Goal: Task Accomplishment & Management: Manage account settings

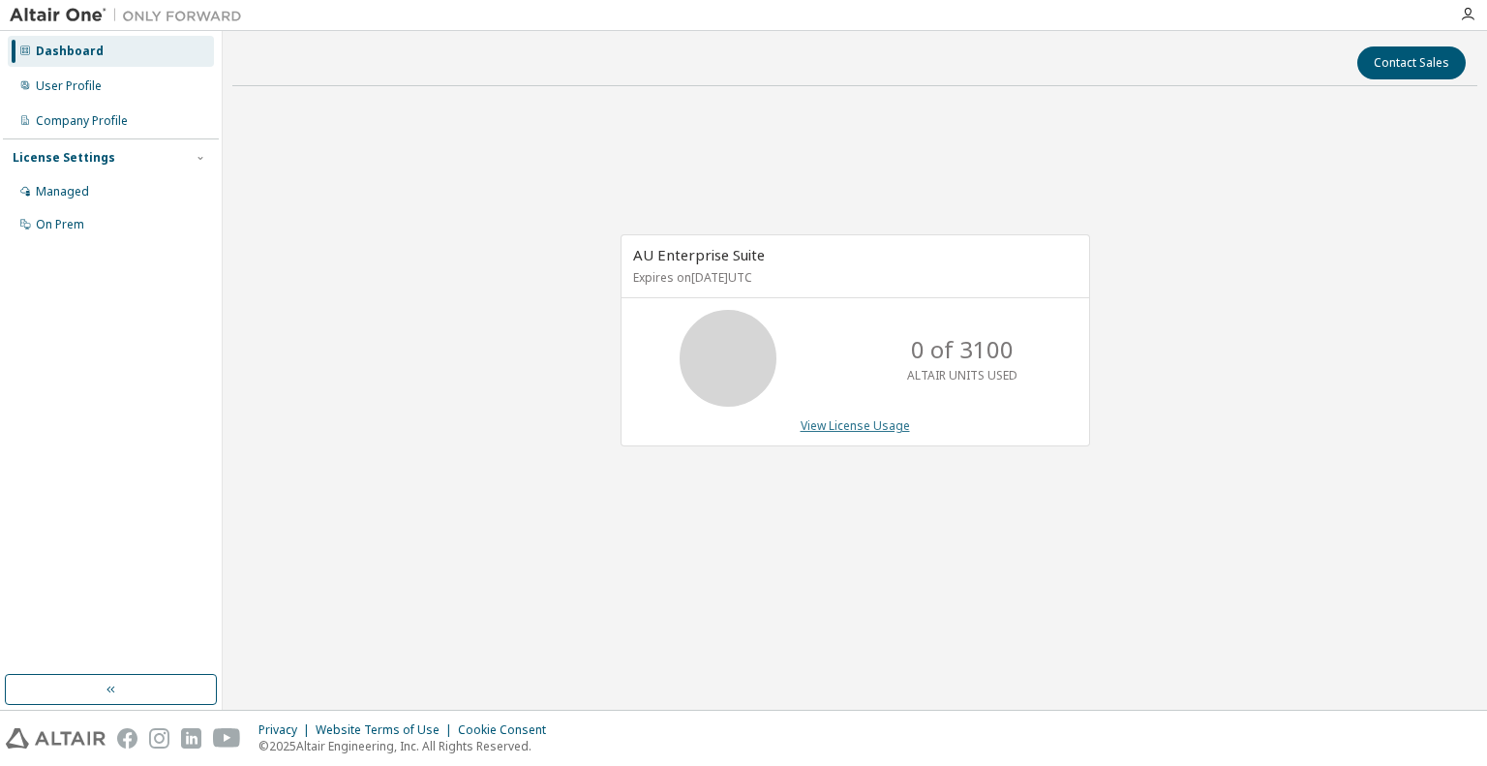
click at [875, 427] on link "View License Usage" at bounding box center [855, 425] width 109 height 16
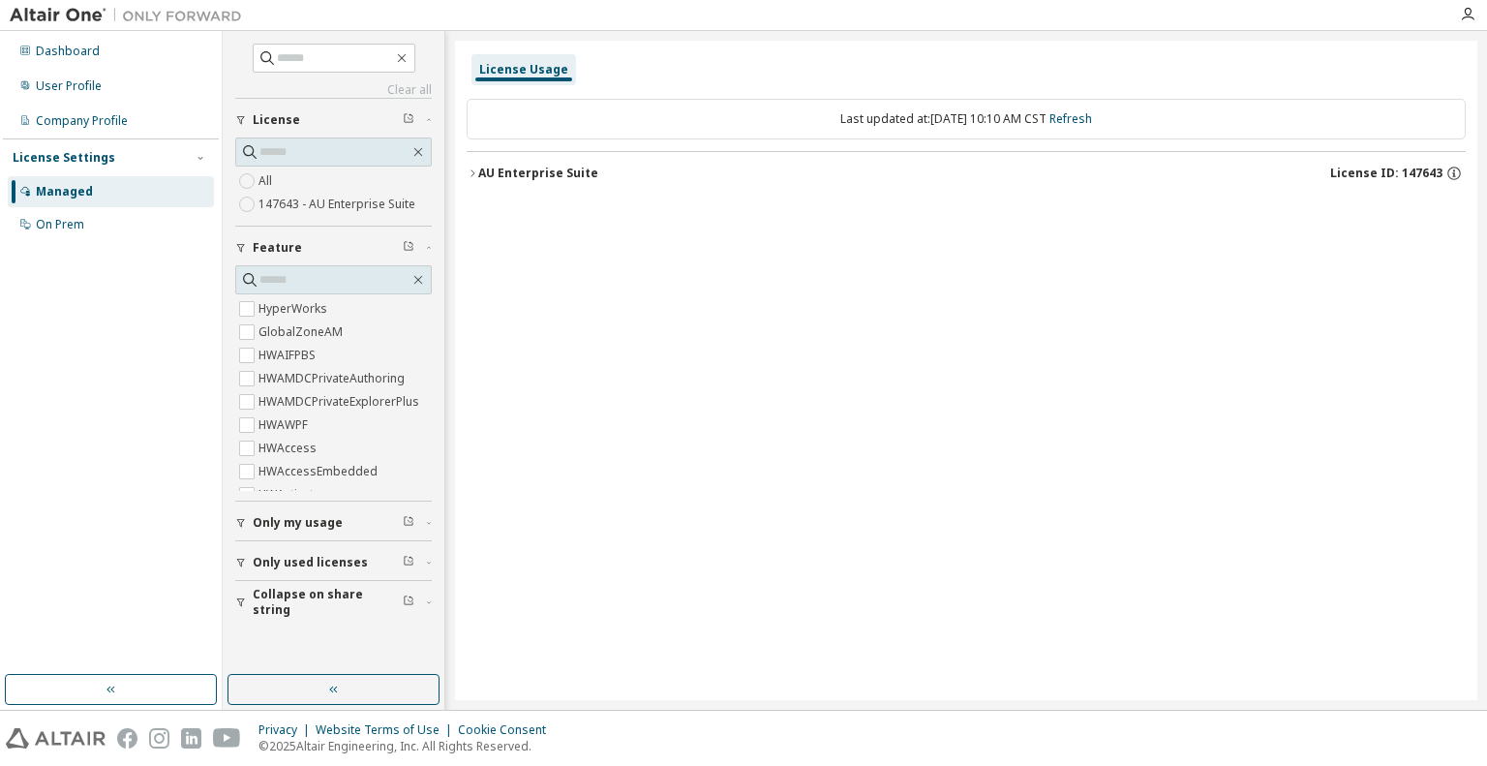
click at [1441, 173] on span "License ID: 147643" at bounding box center [1387, 173] width 112 height 15
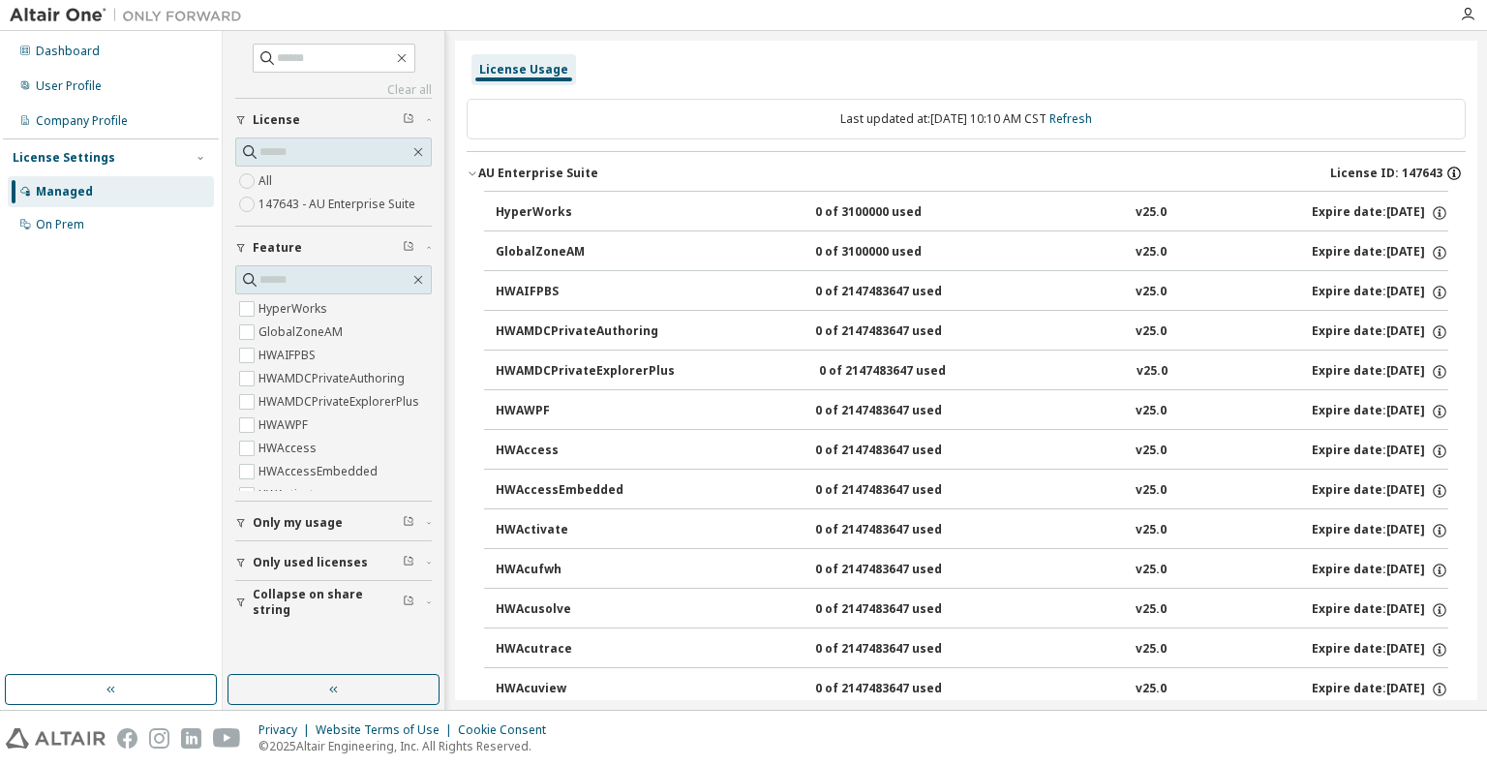
click at [1446, 170] on icon "button" at bounding box center [1454, 173] width 17 height 17
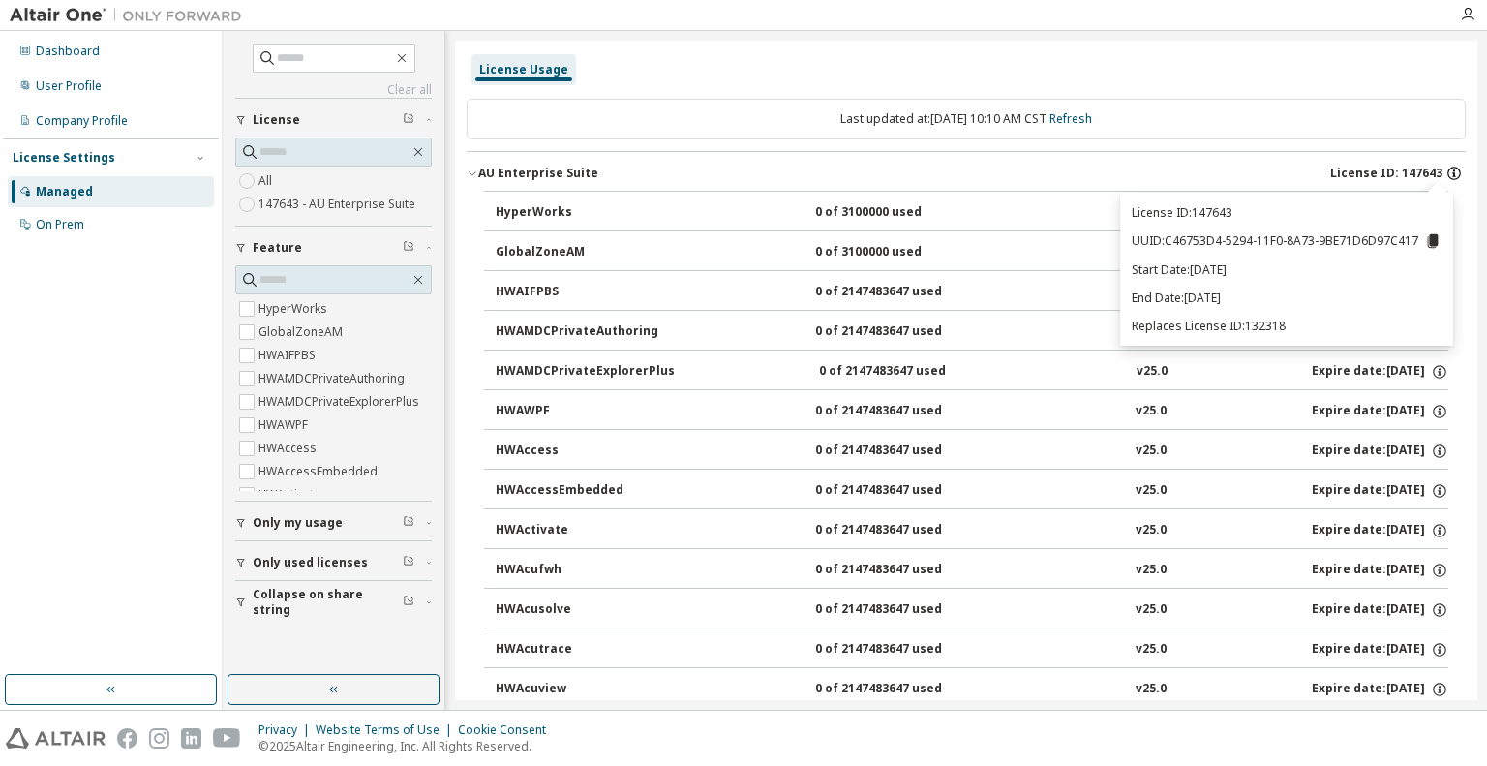
click at [1447, 170] on icon "button" at bounding box center [1454, 173] width 17 height 17
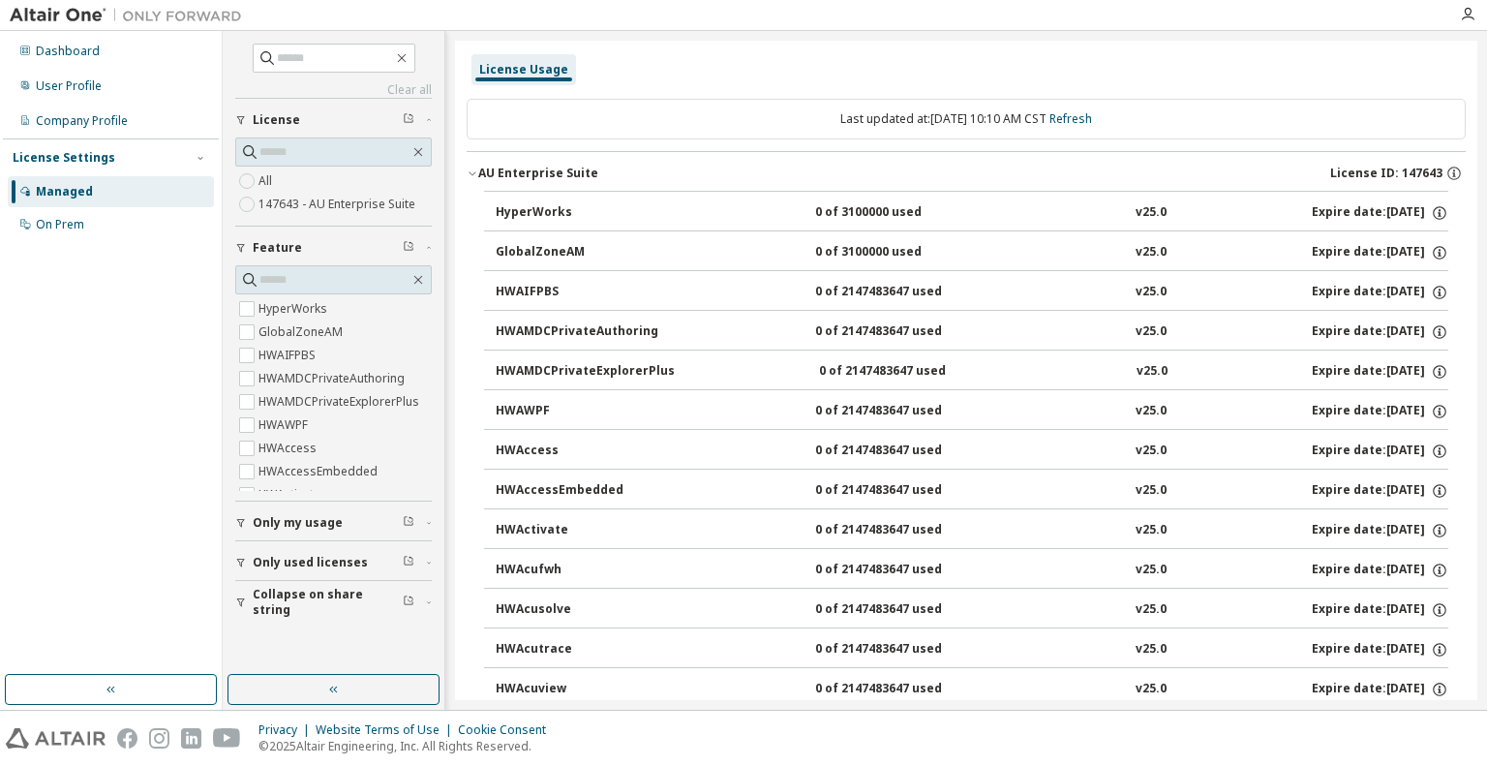
scroll to position [577, 0]
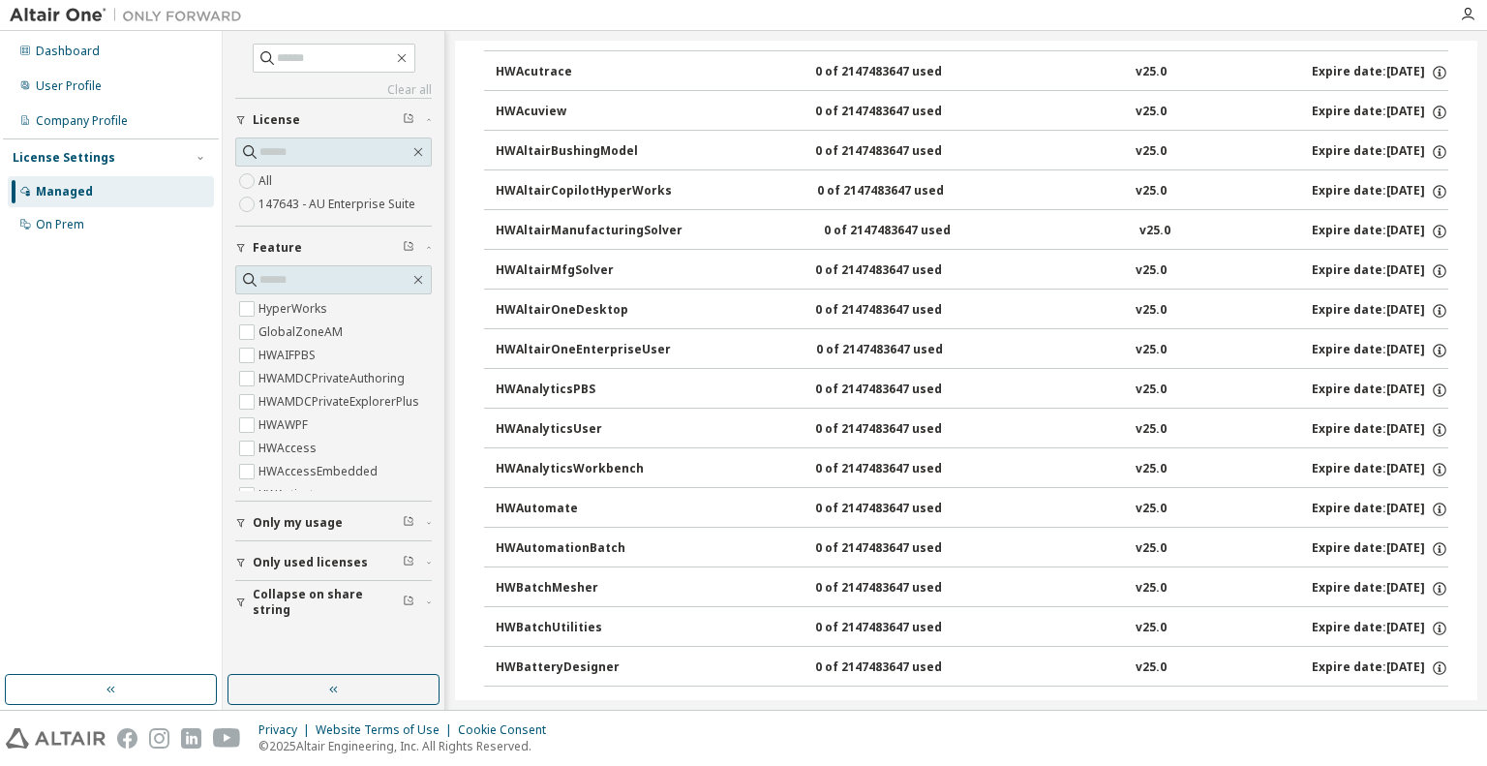
drag, startPoint x: 1479, startPoint y: 100, endPoint x: 1472, endPoint y: 69, distance: 31.7
click at [1472, 69] on div "Clear all Collapse on share string Only used licenses Only my usage Feature Hyp…" at bounding box center [855, 370] width 1265 height 679
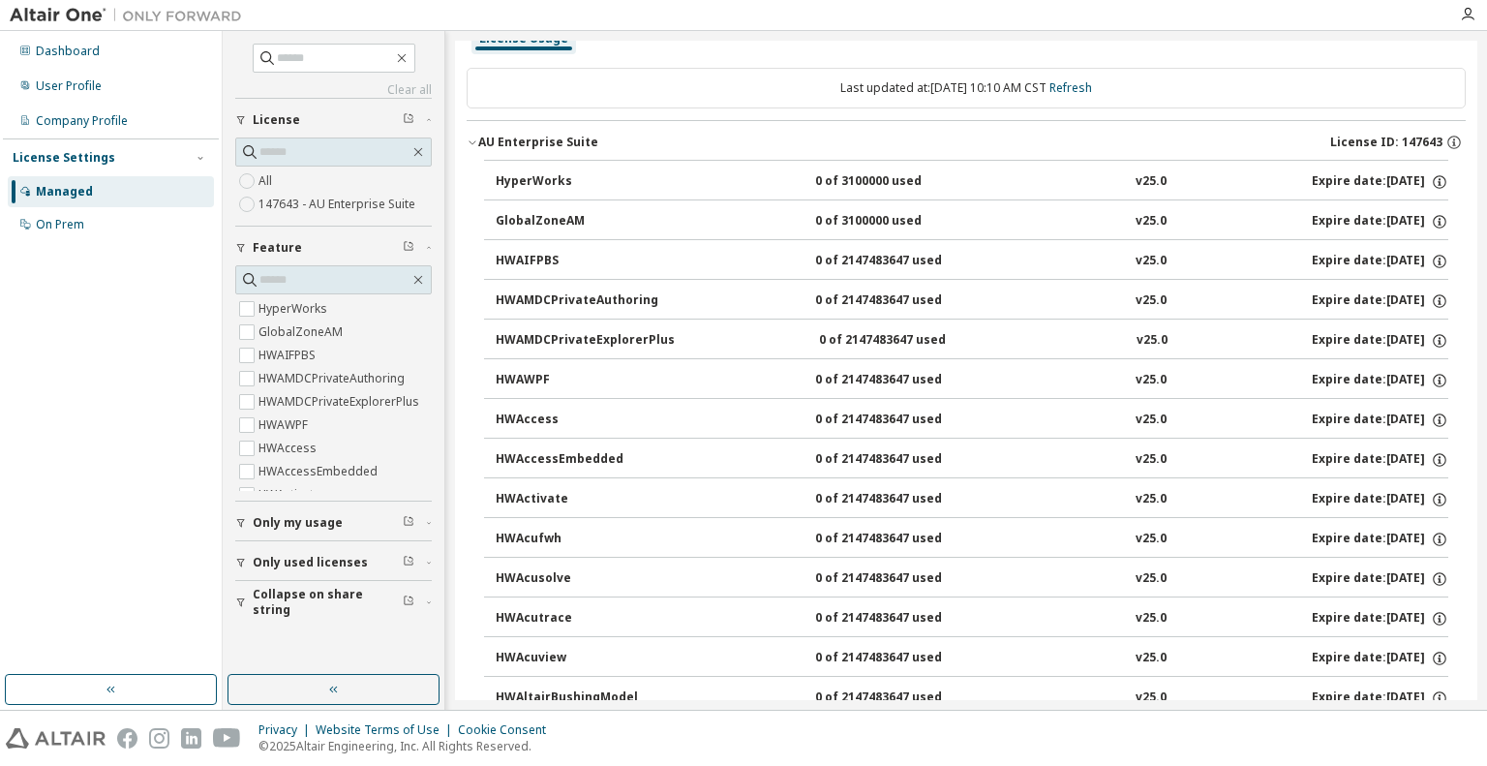
scroll to position [0, 0]
